Goal: Information Seeking & Learning: Learn about a topic

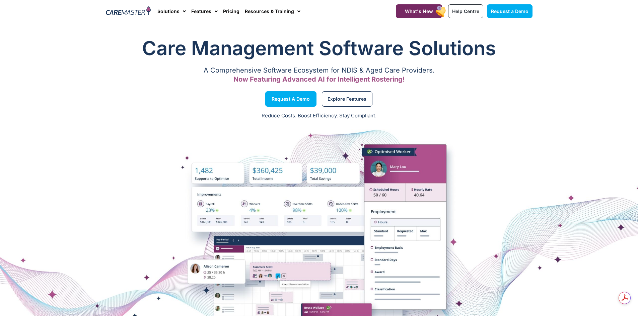
click at [173, 7] on link "Solutions" at bounding box center [171, 11] width 28 height 22
click at [176, 12] on link "Solutions" at bounding box center [171, 11] width 28 height 22
click at [172, 12] on link "Solutions" at bounding box center [171, 11] width 28 height 22
click at [182, 10] on span "Menu" at bounding box center [182, 11] width 6 height 11
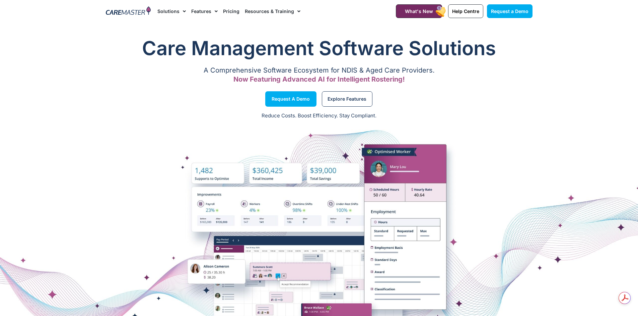
drag, startPoint x: 222, startPoint y: 11, endPoint x: 215, endPoint y: 11, distance: 6.7
click at [223, 11] on link "Pricing" at bounding box center [231, 11] width 16 height 22
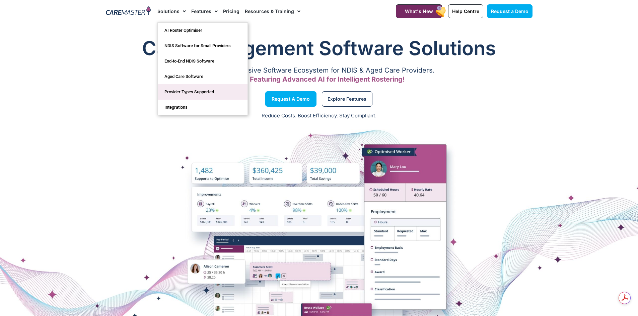
click at [198, 91] on link "Provider Types Supported" at bounding box center [203, 91] width 90 height 15
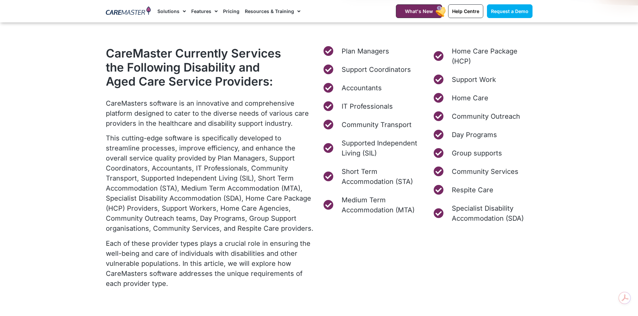
scroll to position [268, 0]
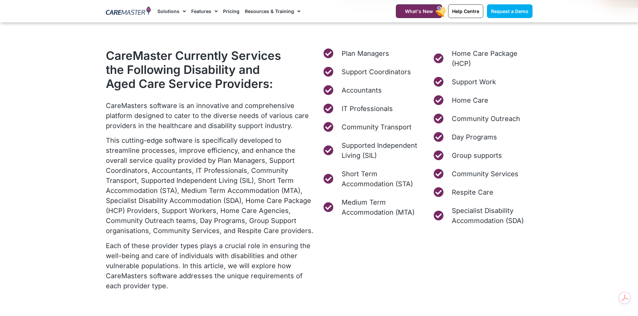
click at [175, 9] on link "Solutions" at bounding box center [171, 11] width 28 height 22
